Goal: Task Accomplishment & Management: Complete application form

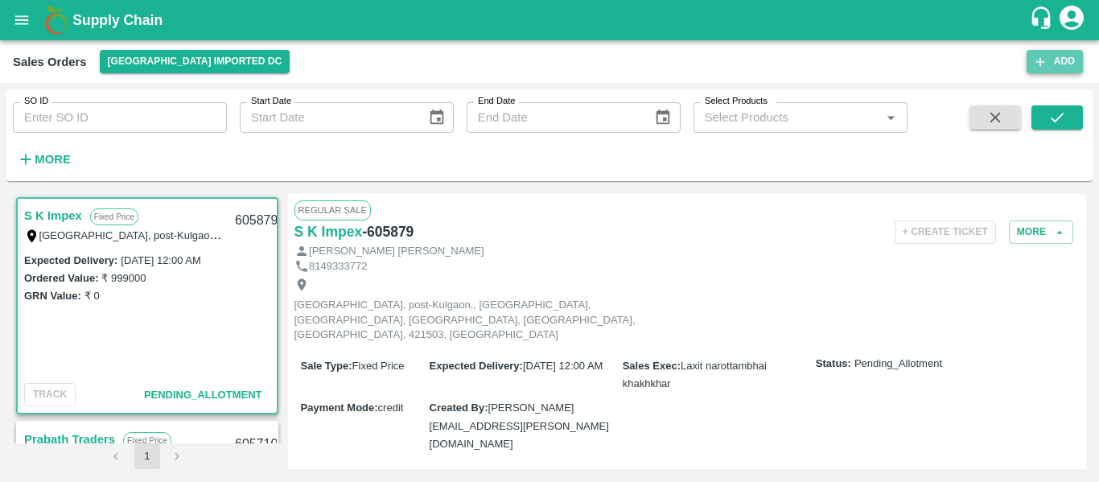
click at [1050, 62] on button "Add" at bounding box center [1054, 61] width 56 height 23
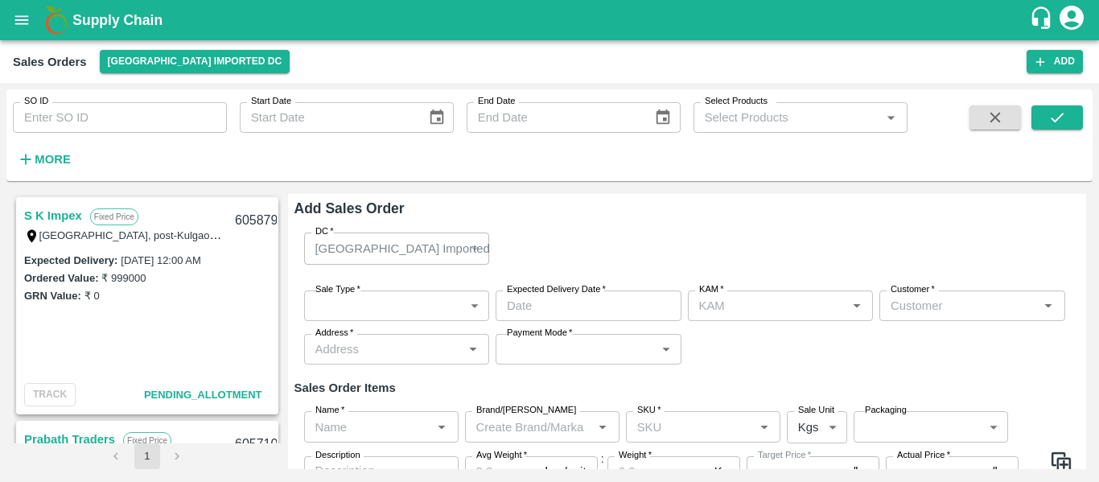
type input "[PERSON_NAME]"
click at [902, 290] on label "Customer   *" at bounding box center [912, 289] width 44 height 13
click at [902, 295] on input "Customer   *" at bounding box center [959, 305] width 150 height 21
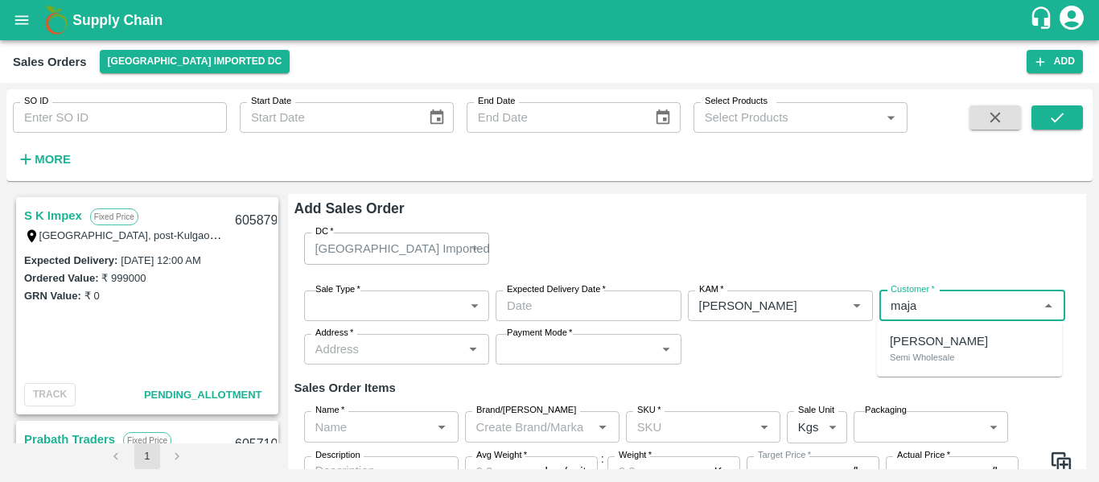
click at [919, 347] on p "[PERSON_NAME]" at bounding box center [939, 341] width 98 height 18
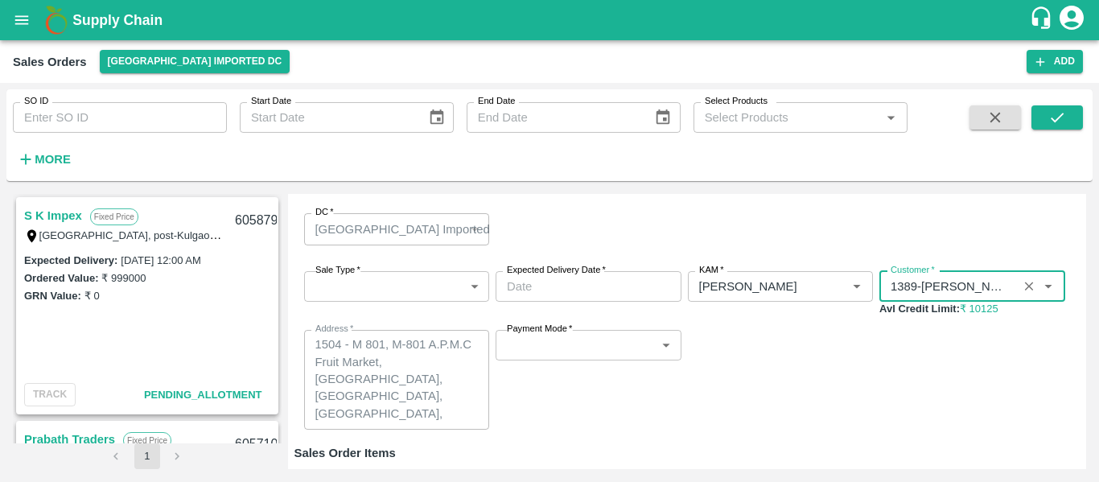
scroll to position [20, 0]
type input "1389-[PERSON_NAME]"
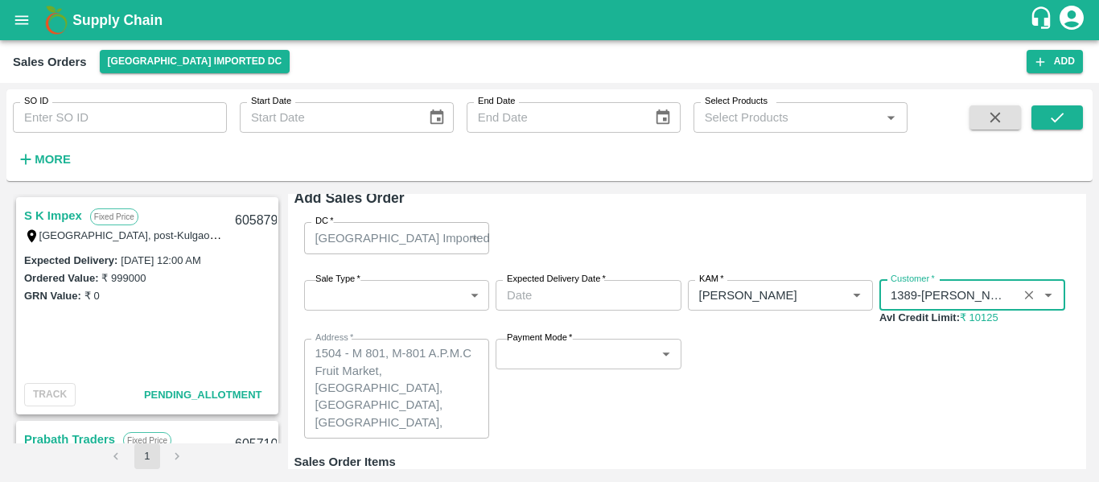
scroll to position [0, 0]
